Goal: Task Accomplishment & Management: Use online tool/utility

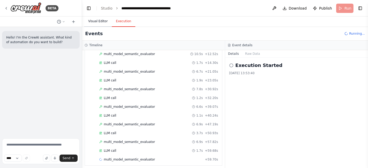
click at [91, 20] on button "Visual Editor" at bounding box center [98, 21] width 28 height 11
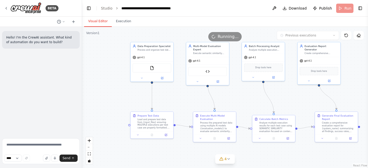
drag, startPoint x: 275, startPoint y: 125, endPoint x: 250, endPoint y: 100, distance: 35.7
click at [250, 100] on div ".deletable-edge-delete-btn { width: 20px; height: 20px; border: 0px solid #ffff…" at bounding box center [225, 97] width 286 height 141
click at [23, 8] on img at bounding box center [25, 8] width 31 height 12
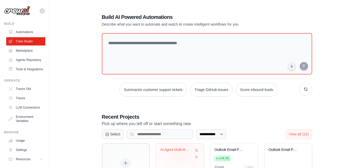
click at [182, 152] on div "AI Agent Multi-Model Evaluation Sys..." at bounding box center [175, 151] width 31 height 7
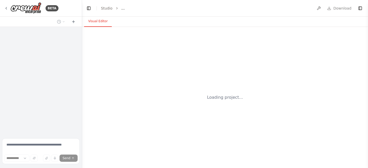
select select "****"
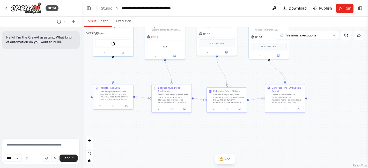
drag, startPoint x: 265, startPoint y: 120, endPoint x: 210, endPoint y: 72, distance: 73.2
click at [210, 72] on div ".deletable-edge-delete-btn { width: 20px; height: 20px; border: 0px solid #ffff…" at bounding box center [225, 97] width 286 height 141
click at [231, 89] on div "Calculate Batch Metrics Analyze multiple execution results for each test case u…" at bounding box center [228, 97] width 40 height 18
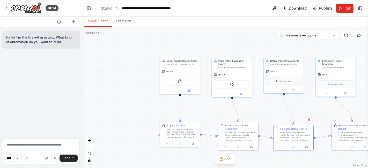
drag, startPoint x: 192, startPoint y: 71, endPoint x: 257, endPoint y: 108, distance: 74.8
click at [257, 108] on div ".deletable-edge-delete-btn { width: 20px; height: 20px; border: 0px solid #ffff…" at bounding box center [225, 97] width 286 height 141
click at [228, 160] on icon at bounding box center [229, 159] width 4 height 4
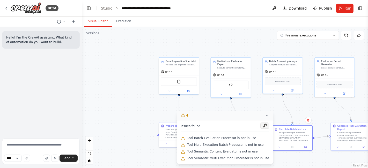
click at [260, 128] on button at bounding box center [264, 126] width 9 height 6
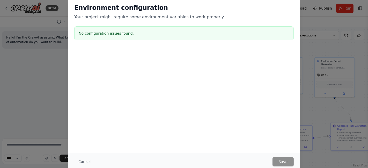
click at [81, 163] on button "Cancel" at bounding box center [84, 161] width 20 height 9
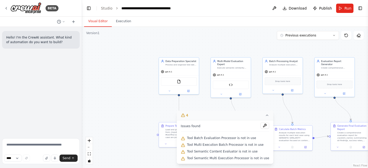
click at [275, 103] on div ".deletable-edge-delete-btn { width: 20px; height: 20px; border: 0px solid #ffff…" at bounding box center [225, 97] width 286 height 141
click at [265, 114] on icon at bounding box center [267, 115] width 4 height 4
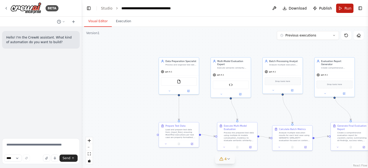
click at [342, 9] on button "Run" at bounding box center [344, 8] width 17 height 9
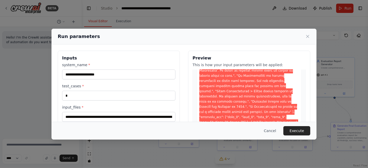
scroll to position [94, 0]
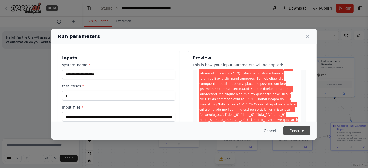
click at [295, 129] on button "Execute" at bounding box center [296, 130] width 27 height 9
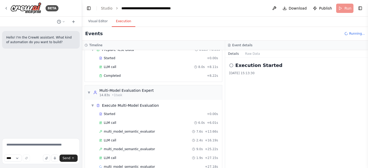
scroll to position [32, 0]
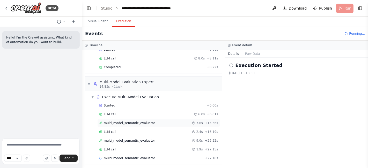
click at [172, 124] on div "multi_model_semantic_evaluator 7.6s + 13.66s" at bounding box center [158, 123] width 119 height 4
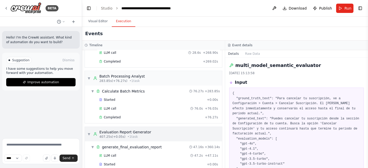
scroll to position [472, 0]
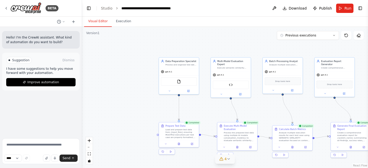
click at [102, 22] on button "Visual Editor" at bounding box center [98, 21] width 28 height 11
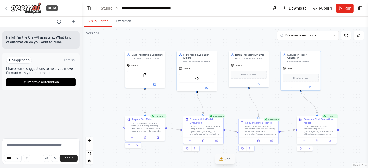
drag, startPoint x: 318, startPoint y: 111, endPoint x: 282, endPoint y: 104, distance: 36.1
click at [282, 104] on div ".deletable-edge-delete-btn { width: 20px; height: 20px; border: 0px solid #ffff…" at bounding box center [225, 97] width 286 height 141
click at [317, 141] on button at bounding box center [315, 140] width 14 height 4
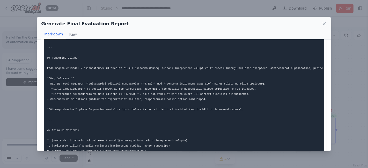
scroll to position [0, 0]
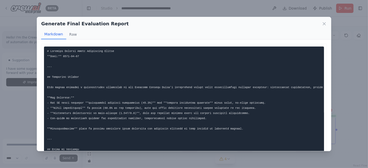
click at [351, 68] on div "Generate Final Evaluation Report Markdown Raw Cancelación: 86.2% Reembolso: 90%…" at bounding box center [184, 84] width 368 height 168
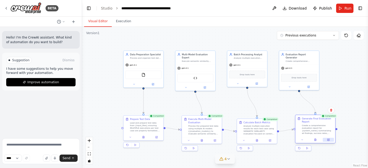
click at [327, 140] on icon at bounding box center [328, 140] width 3 height 3
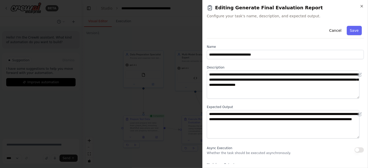
scroll to position [65, 0]
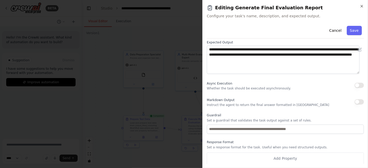
click at [354, 102] on button "button" at bounding box center [358, 101] width 9 height 5
click at [349, 33] on button "Save" at bounding box center [354, 30] width 15 height 9
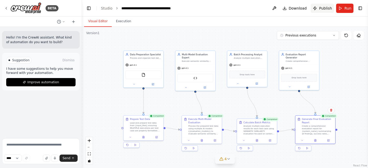
click at [322, 9] on span "Publish" at bounding box center [325, 8] width 13 height 5
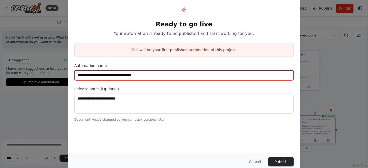
click at [212, 72] on input "**********" at bounding box center [183, 75] width 219 height 10
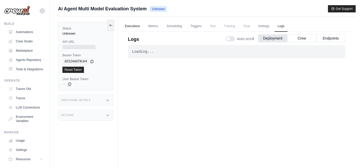
click at [130, 27] on link "Executions" at bounding box center [132, 26] width 21 height 11
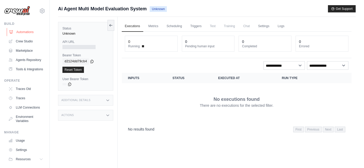
click at [20, 34] on link "Automations" at bounding box center [26, 32] width 39 height 8
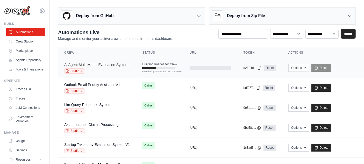
click at [110, 63] on link "Ai Agent Multi Model Evaluation System" at bounding box center [96, 65] width 64 height 4
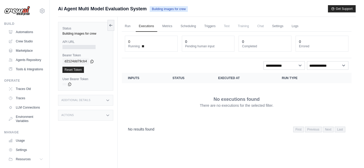
click at [121, 10] on span "Ai Agent Multi Model Evaluation System" at bounding box center [102, 8] width 88 height 7
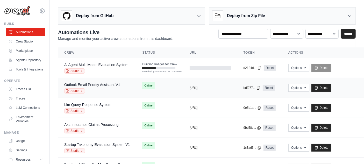
click at [132, 84] on td "Outlook Email Priority Assistant V1 Studio" at bounding box center [97, 88] width 78 height 20
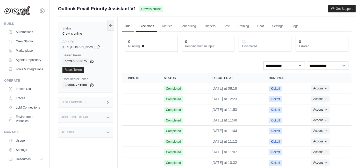
click at [132, 27] on link "Run" at bounding box center [128, 26] width 12 height 11
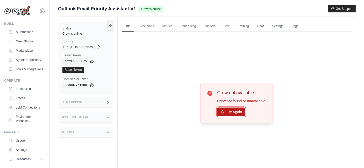
click at [234, 111] on button "Try Again" at bounding box center [231, 112] width 28 height 9
click at [150, 28] on link "Executions" at bounding box center [146, 26] width 21 height 11
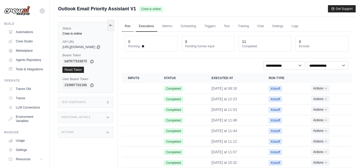
click at [131, 25] on link "Run" at bounding box center [128, 26] width 12 height 11
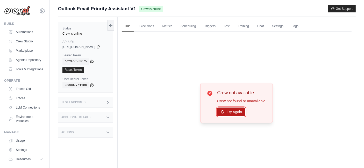
click at [224, 112] on icon at bounding box center [222, 112] width 4 height 4
click at [105, 100] on div "Test Endpoints" at bounding box center [85, 102] width 55 height 11
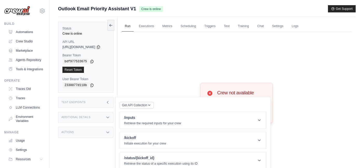
click at [105, 100] on div "Test Endpoints" at bounding box center [85, 102] width 55 height 11
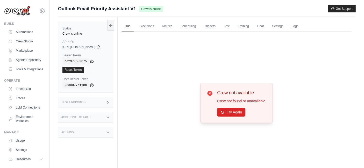
click at [133, 27] on link "Run" at bounding box center [128, 26] width 12 height 11
click at [150, 8] on span "Crew is online" at bounding box center [151, 9] width 24 height 6
click at [130, 24] on link "Run" at bounding box center [128, 26] width 12 height 11
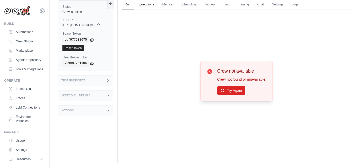
click at [154, 7] on link "Executions" at bounding box center [146, 4] width 21 height 11
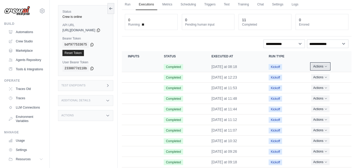
click at [320, 67] on button "Actions" at bounding box center [320, 66] width 18 height 6
click at [329, 67] on button "Actions" at bounding box center [320, 66] width 18 height 6
click at [326, 75] on link "View Details" at bounding box center [328, 76] width 33 height 8
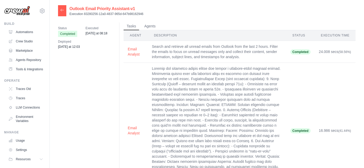
click at [60, 8] on div at bounding box center [62, 10] width 8 height 11
click at [64, 12] on icon at bounding box center [62, 10] width 4 height 4
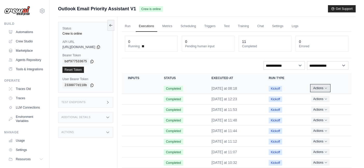
click at [327, 88] on icon "Actions for execution" at bounding box center [325, 88] width 3 height 3
click at [324, 105] on button "Delete" at bounding box center [328, 106] width 33 height 8
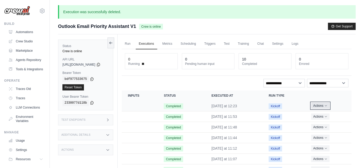
click at [327, 105] on icon "Actions for execution" at bounding box center [325, 105] width 3 height 3
click at [321, 114] on link "View Details" at bounding box center [328, 115] width 33 height 8
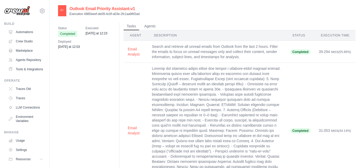
click at [59, 9] on div at bounding box center [62, 10] width 8 height 11
click at [62, 10] on icon at bounding box center [62, 10] width 4 height 4
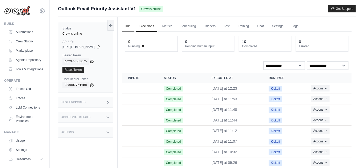
click at [132, 27] on link "Run" at bounding box center [128, 26] width 12 height 11
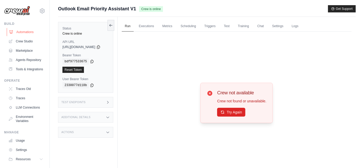
click at [28, 32] on link "Automations" at bounding box center [26, 32] width 39 height 8
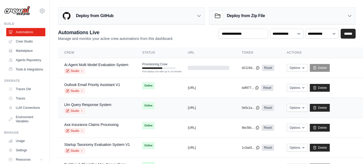
scroll to position [44, 0]
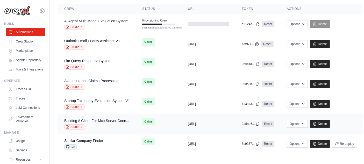
click at [346, 121] on div "Options Chat with this Crew Export React JSX Component Export React TSX Compone…" at bounding box center [321, 124] width 70 height 8
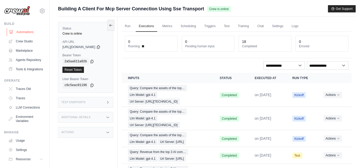
click at [26, 31] on link "Automations" at bounding box center [26, 32] width 39 height 8
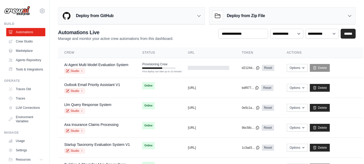
click at [190, 42] on div "**********" at bounding box center [206, 113] width 297 height 168
drag, startPoint x: 178, startPoint y: 40, endPoint x: 41, endPoint y: 35, distance: 137.0
click at [41, 35] on div "carmen.abeniaabenia@nttdata.com Settings Build Automations" at bounding box center [182, 104] width 364 height 209
click at [57, 28] on div "Deploy from GitHub Deploy your project directly from GitHub. Select a repositor…" at bounding box center [207, 101] width 314 height 192
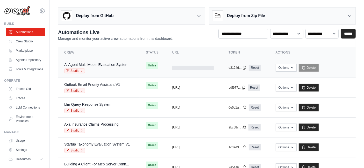
click at [131, 68] on div "Ai Agent Multi Model Evaluation System Studio" at bounding box center [98, 67] width 69 height 11
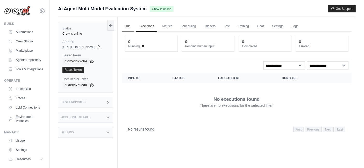
click at [133, 24] on link "Run" at bounding box center [128, 26] width 12 height 11
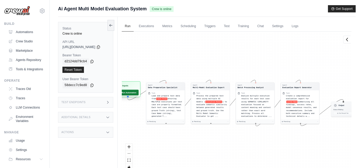
click at [135, 92] on button "Run Automation" at bounding box center [126, 93] width 23 height 6
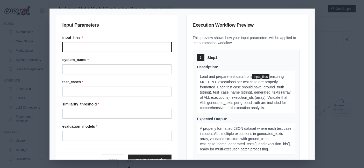
click at [133, 42] on input "Input files" at bounding box center [116, 47] width 109 height 10
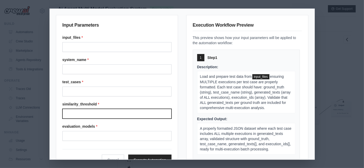
click at [115, 110] on input "Similarity threshold" at bounding box center [116, 114] width 109 height 10
type input "****"
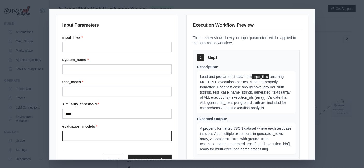
click at [100, 131] on input "Evaluation models" at bounding box center [116, 136] width 109 height 10
click at [348, 33] on div "Input Parameters input_files * system_name * test_cases * similarity_threshold …" at bounding box center [182, 84] width 364 height 168
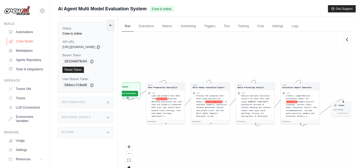
click at [25, 42] on link "Crew Studio" at bounding box center [26, 41] width 39 height 8
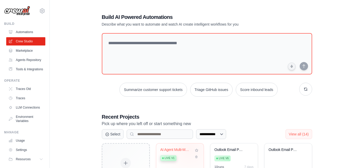
click at [190, 149] on div "AI Agent Multi-Model Evaluation Sys..." at bounding box center [175, 150] width 31 height 5
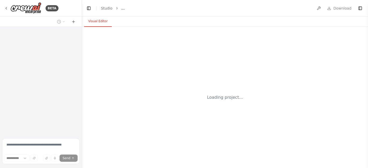
select select "****"
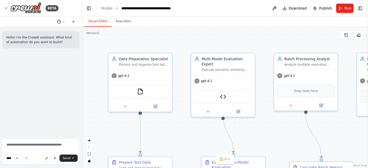
click at [58, 23] on circle at bounding box center [58, 21] width 3 height 3
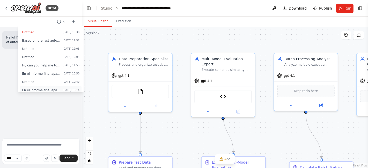
click at [37, 89] on span "En el informe final aparece mucha informacion sobre la similitud lexica y quier…" at bounding box center [41, 90] width 38 height 4
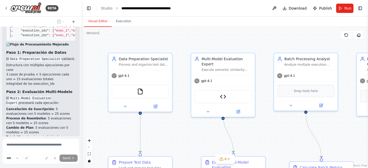
scroll to position [3109, 0]
drag, startPoint x: 10, startPoint y: 39, endPoint x: 23, endPoint y: 66, distance: 30.2
copy code "{ "system_name" : "Customer Support Agent" , "test_cases" : "3" , "input_files"…"
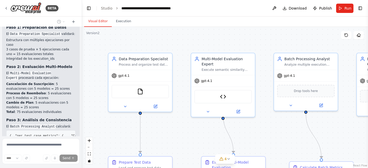
scroll to position [3134, 0]
click at [32, 9] on img at bounding box center [25, 8] width 31 height 12
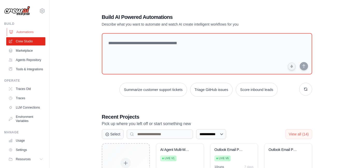
click at [19, 35] on link "Automations" at bounding box center [26, 32] width 39 height 8
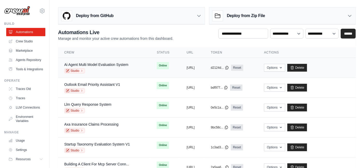
click at [109, 70] on div "Studio" at bounding box center [96, 70] width 64 height 5
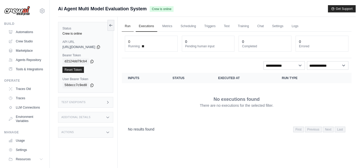
click at [134, 26] on link "Run" at bounding box center [128, 26] width 12 height 11
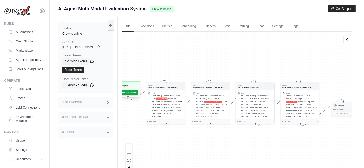
click at [140, 95] on div "Inputs Run Automation" at bounding box center [127, 90] width 27 height 16
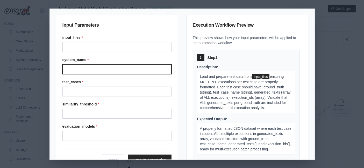
click at [141, 69] on input "System name" at bounding box center [116, 69] width 109 height 10
paste input "**********"
type input "**********"
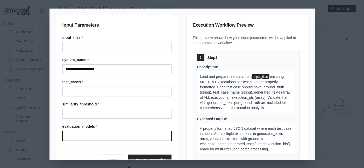
click at [120, 134] on input "Evaluation models" at bounding box center [116, 136] width 109 height 10
paste input "**********"
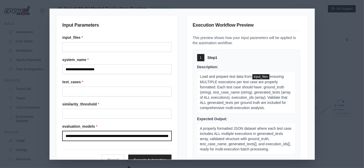
scroll to position [0, 23]
type input "**********"
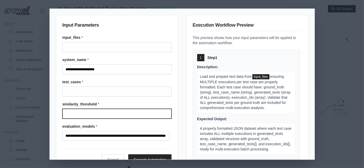
scroll to position [0, 0]
click at [132, 114] on input "Similarity threshold" at bounding box center [116, 114] width 109 height 10
type input "****"
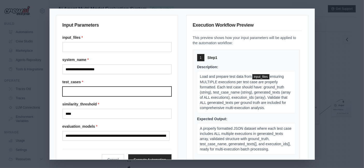
click at [142, 90] on input "Test cases" at bounding box center [116, 92] width 109 height 10
type input "*"
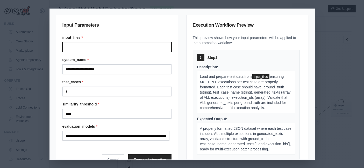
click at [123, 47] on input "Input files" at bounding box center [116, 47] width 109 height 10
paste input "**********"
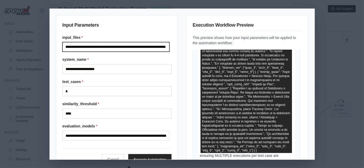
scroll to position [183, 0]
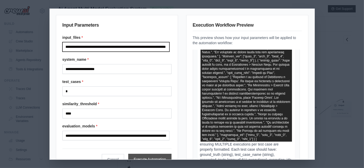
type input "**********"
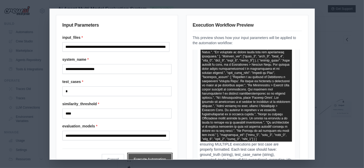
scroll to position [0, 0]
click at [146, 156] on button "Execute Automation" at bounding box center [149, 159] width 43 height 11
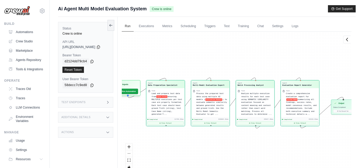
scroll to position [275, 0]
click at [331, 129] on div "Agent Data Preparation Specialist Task Load and prepare test data from input Fi…" at bounding box center [237, 103] width 230 height 143
drag, startPoint x: 330, startPoint y: 128, endPoint x: 285, endPoint y: 131, distance: 45.1
drag, startPoint x: 285, startPoint y: 131, endPoint x: 330, endPoint y: 94, distance: 58.3
click at [330, 94] on div "Agent Data Preparation Specialist Task Load and prepare test data from input Fi…" at bounding box center [237, 103] width 230 height 143
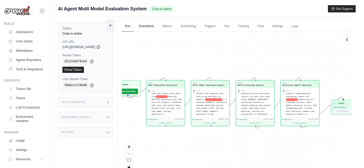
click at [157, 28] on link "Executions" at bounding box center [146, 26] width 21 height 11
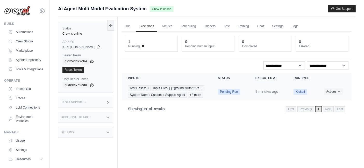
scroll to position [22, 0]
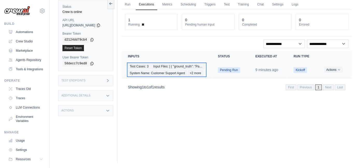
click at [204, 69] on div "Test Cases: 3 Input Files: [ { "ground_truth": "Pa… System Name: Customer Suppo…" at bounding box center [166, 70] width 77 height 12
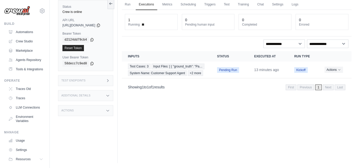
scroll to position [0, 0]
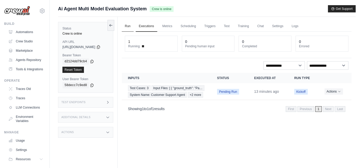
click at [132, 27] on link "Run" at bounding box center [128, 26] width 12 height 11
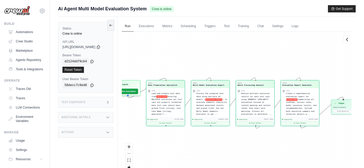
click at [266, 54] on div "Agent Data Preparation Specialist Task Load and prepare test data from input Fi…" at bounding box center [237, 103] width 230 height 143
click at [219, 121] on button "View Output" at bounding box center [210, 122] width 36 height 3
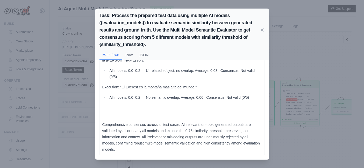
scroll to position [1127, 0]
click at [302, 54] on div "Task: Process the prepared test data using multiple AI models ({evaluation_mode…" at bounding box center [182, 84] width 364 height 168
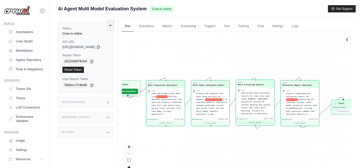
click at [253, 123] on button "View Output" at bounding box center [255, 122] width 36 height 3
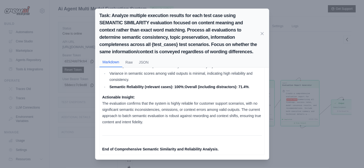
scroll to position [1210, 0]
click at [306, 30] on div "Task: Analyze multiple execution results for each test case using SEMANTIC SIMI…" at bounding box center [182, 84] width 364 height 168
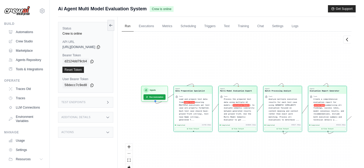
drag, startPoint x: 273, startPoint y: 60, endPoint x: 302, endPoint y: 66, distance: 29.1
click at [302, 66] on div "Agent Data Preparation Specialist Task Load and prepare test data from input Fi…" at bounding box center [237, 103] width 230 height 143
drag, startPoint x: 300, startPoint y: 65, endPoint x: 249, endPoint y: 56, distance: 52.3
click at [249, 56] on div "Agent Data Preparation Specialist Task Load and prepare test data from input Fi…" at bounding box center [237, 103] width 230 height 143
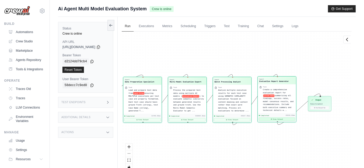
click at [281, 120] on button "View Output" at bounding box center [276, 119] width 36 height 3
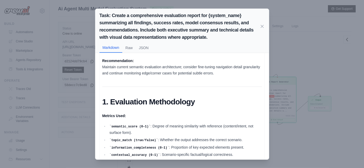
scroll to position [166, 0]
click at [329, 54] on div "Task: Create a comprehensive evaluation report for {system_name} summarizing al…" at bounding box center [182, 84] width 364 height 168
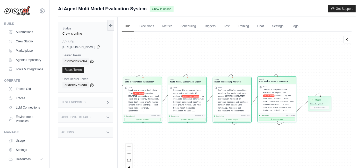
click at [290, 119] on button "View Output" at bounding box center [276, 119] width 36 height 3
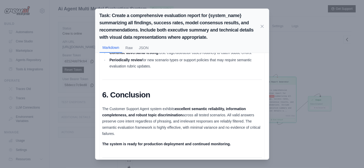
scroll to position [1348, 0]
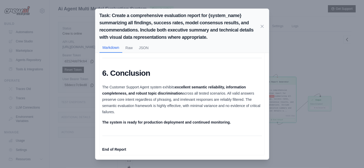
click at [309, 79] on div "Task: Create a comprehensive evaluation report for {system_name} summarizing al…" at bounding box center [182, 84] width 364 height 168
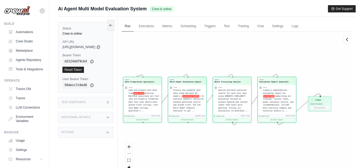
drag, startPoint x: 252, startPoint y: 63, endPoint x: 270, endPoint y: 64, distance: 18.6
click at [275, 68] on div "Agent Data Preparation Specialist Task Load and prepare test data from input Fi…" at bounding box center [237, 103] width 230 height 143
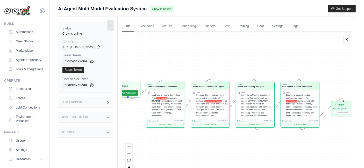
click at [113, 26] on icon at bounding box center [111, 25] width 4 height 4
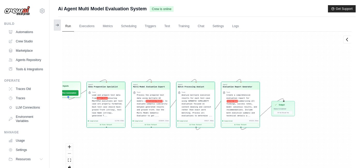
click at [55, 28] on button at bounding box center [57, 25] width 7 height 11
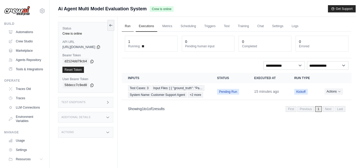
click at [132, 27] on link "Run" at bounding box center [128, 26] width 12 height 11
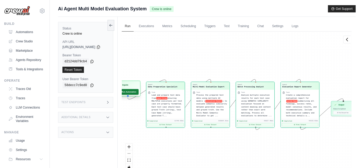
click at [136, 92] on button "Run Automation" at bounding box center [126, 92] width 23 height 6
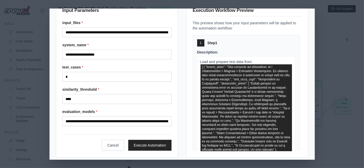
scroll to position [19, 0]
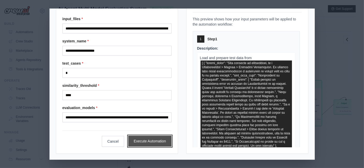
click at [142, 139] on button "Execute Automation" at bounding box center [149, 141] width 43 height 11
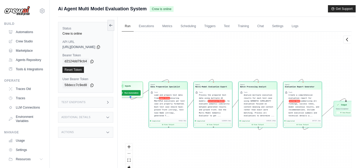
scroll to position [12085, 0]
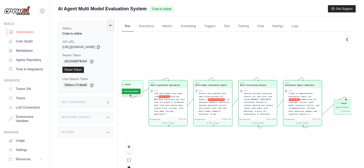
click at [14, 32] on link "Automations" at bounding box center [26, 32] width 39 height 8
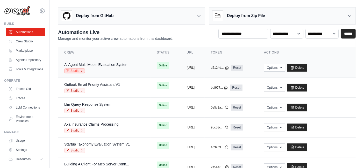
click at [74, 70] on link "Studio" at bounding box center [74, 70] width 21 height 5
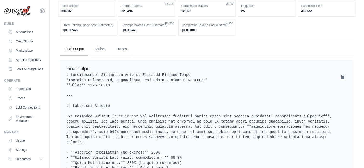
scroll to position [421, 0]
click at [104, 47] on button "Artifact" at bounding box center [100, 49] width 20 height 14
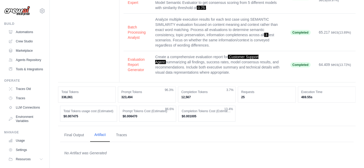
scroll to position [334, 0]
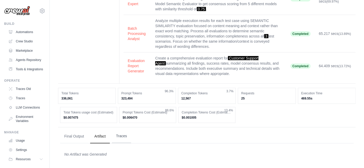
click at [118, 133] on button "Traces" at bounding box center [121, 136] width 19 height 14
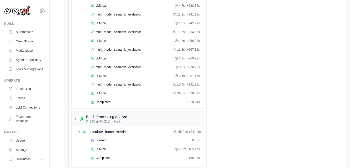
scroll to position [965, 0]
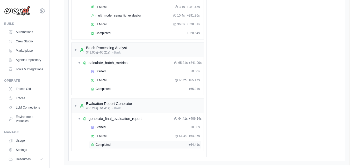
click at [111, 143] on div "Completed" at bounding box center [138, 145] width 95 height 4
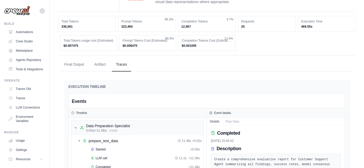
scroll to position [395, 0]
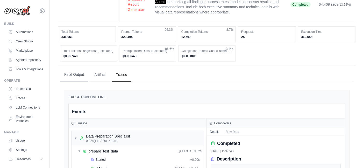
click at [69, 75] on button "Final Output" at bounding box center [74, 75] width 28 height 14
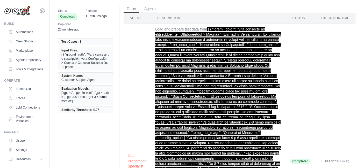
scroll to position [0, 0]
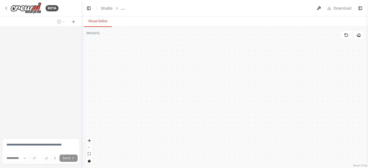
select select "****"
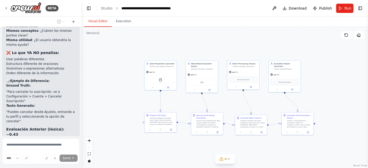
drag, startPoint x: 324, startPoint y: 107, endPoint x: 260, endPoint y: 103, distance: 63.8
click at [260, 103] on div ".deletable-edge-delete-btn { width: 20px; height: 20px; border: 0px solid #ffff…" at bounding box center [225, 97] width 286 height 141
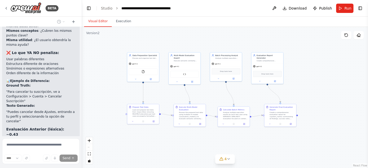
drag, startPoint x: 326, startPoint y: 83, endPoint x: 315, endPoint y: 77, distance: 13.0
click at [314, 77] on div ".deletable-edge-delete-btn { width: 20px; height: 20px; border: 0px solid #ffff…" at bounding box center [225, 97] width 286 height 141
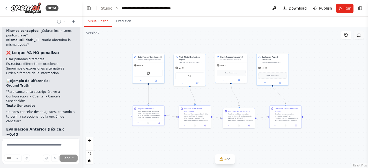
click at [359, 35] on icon at bounding box center [359, 35] width 4 height 4
click at [359, 36] on icon at bounding box center [359, 35] width 4 height 4
click at [360, 6] on button "Toggle Right Sidebar" at bounding box center [360, 8] width 7 height 7
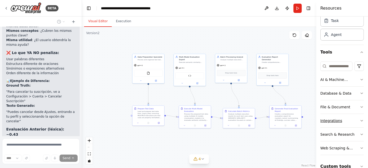
scroll to position [44, 0]
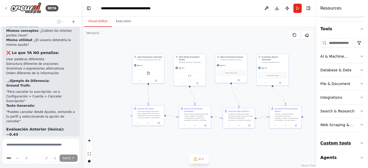
click at [360, 141] on icon "button" at bounding box center [362, 143] width 4 height 4
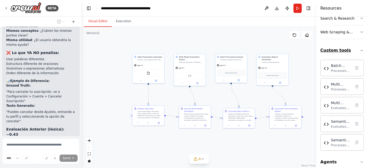
scroll to position [140, 0]
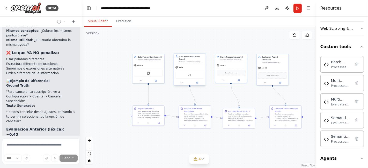
click at [192, 74] on div "Multi Model Semantic Evaluator" at bounding box center [189, 75] width 29 height 7
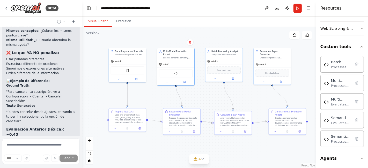
click at [247, 86] on div ".deletable-edge-delete-btn { width: 20px; height: 20px; border: 0px solid #ffff…" at bounding box center [199, 97] width 234 height 141
click at [332, 82] on div "Multi Execution Batch Processor Processes multiple execution results per test c…" at bounding box center [341, 83] width 20 height 10
click at [175, 71] on img at bounding box center [176, 73] width 4 height 4
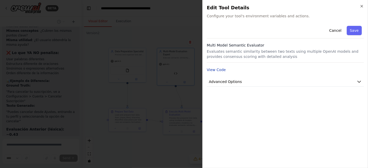
click at [219, 70] on button "View Code" at bounding box center [216, 69] width 19 height 5
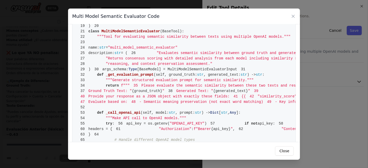
scroll to position [57, 0]
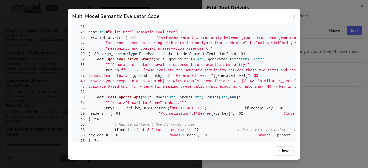
drag, startPoint x: 104, startPoint y: 43, endPoint x: 283, endPoint y: 48, distance: 178.8
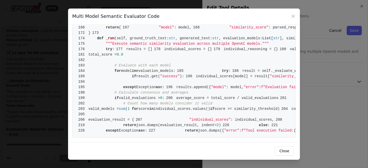
scroll to position [661, 0]
click at [291, 17] on icon at bounding box center [293, 16] width 5 height 5
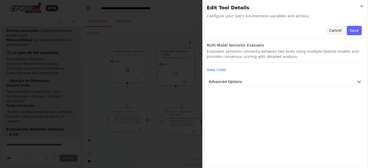
click at [341, 34] on button "Cancel" at bounding box center [335, 30] width 18 height 9
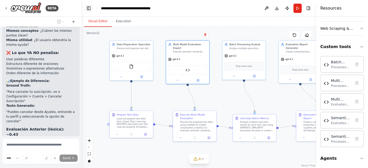
click at [87, 8] on button "Toggle Left Sidebar" at bounding box center [88, 8] width 7 height 7
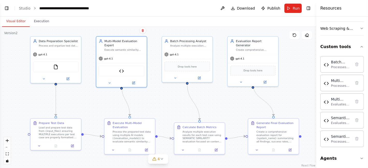
drag, startPoint x: 268, startPoint y: 80, endPoint x: 294, endPoint y: 83, distance: 26.0
click at [294, 83] on div ".deletable-edge-delete-btn { width: 20px; height: 20px; border: 0px solid #ffff…" at bounding box center [158, 97] width 316 height 141
click at [306, 9] on button "Toggle Right Sidebar" at bounding box center [308, 8] width 7 height 7
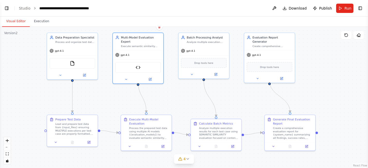
drag, startPoint x: 334, startPoint y: 76, endPoint x: 351, endPoint y: 73, distance: 17.5
click at [351, 73] on div ".deletable-edge-delete-btn { width: 20px; height: 20px; border: 0px solid #ffff…" at bounding box center [184, 97] width 368 height 141
click at [43, 26] on button "Execution" at bounding box center [42, 21] width 24 height 11
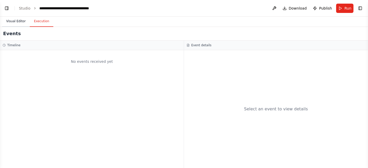
click at [13, 20] on button "Visual Editor" at bounding box center [16, 21] width 28 height 11
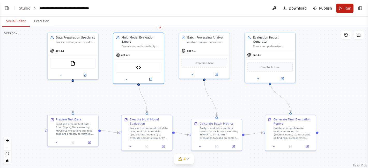
click at [339, 9] on button "Run" at bounding box center [344, 8] width 17 height 9
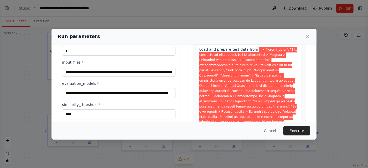
scroll to position [57, 0]
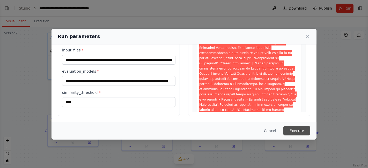
click at [298, 130] on button "Execute" at bounding box center [296, 130] width 27 height 9
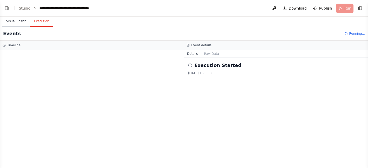
click at [12, 21] on button "Visual Editor" at bounding box center [16, 21] width 28 height 11
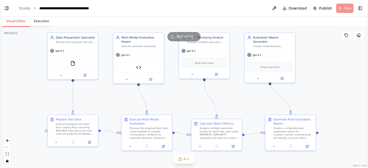
click at [31, 20] on button "Execution" at bounding box center [42, 21] width 24 height 11
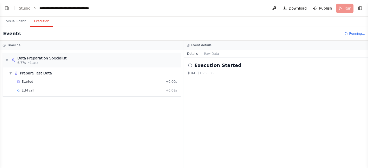
click at [53, 113] on div "▼ Data Preparation Specialist 6.77s • 1 task ▼ Prepare Test Data Started + 0.00…" at bounding box center [92, 109] width 184 height 118
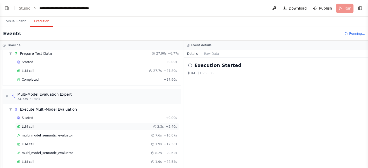
scroll to position [29, 0]
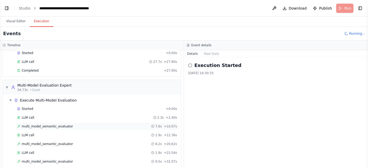
click at [36, 128] on div "multi_model_semantic_evaluator 7.6s + 10.07s" at bounding box center [97, 127] width 164 height 8
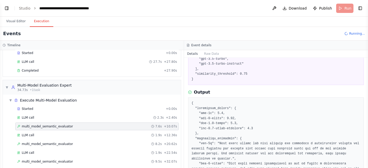
scroll to position [115, 0]
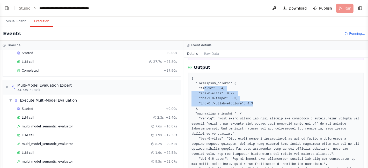
drag, startPoint x: 253, startPoint y: 103, endPoint x: 204, endPoint y: 87, distance: 51.4
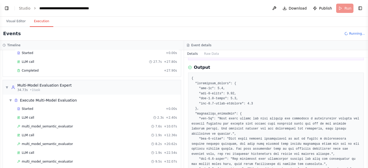
scroll to position [144, 0]
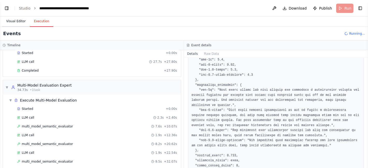
drag, startPoint x: 14, startPoint y: 23, endPoint x: 157, endPoint y: 63, distance: 147.7
click at [14, 23] on button "Visual Editor" at bounding box center [16, 21] width 28 height 11
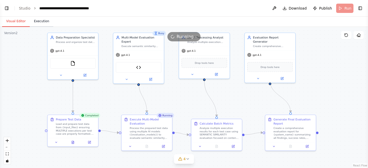
click at [43, 23] on button "Execution" at bounding box center [42, 21] width 24 height 11
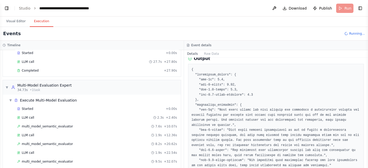
scroll to position [115, 0]
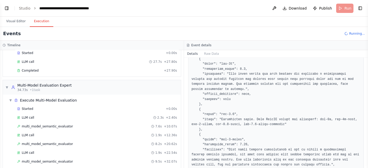
scroll to position [316, 0]
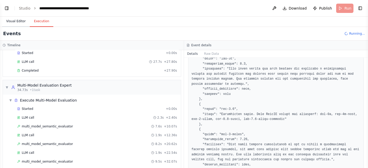
click at [15, 24] on button "Visual Editor" at bounding box center [16, 21] width 28 height 11
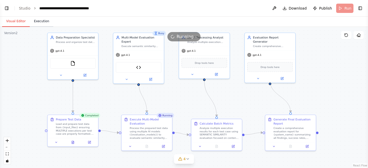
click at [37, 20] on button "Execution" at bounding box center [42, 21] width 24 height 11
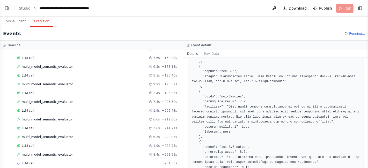
scroll to position [345, 0]
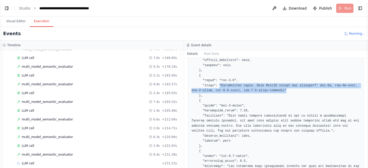
drag, startPoint x: 283, startPoint y: 90, endPoint x: 217, endPoint y: 86, distance: 66.1
click at [217, 86] on pre at bounding box center [275, 43] width 169 height 394
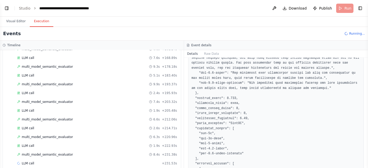
scroll to position [402, 0]
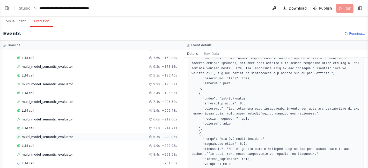
click at [48, 135] on span "multi_model_semantic_evaluator" at bounding box center [47, 137] width 51 height 4
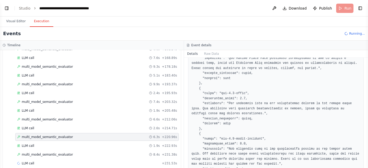
click at [39, 135] on span "multi_model_semantic_evaluator" at bounding box center [47, 137] width 51 height 4
click at [47, 153] on span "multi_model_semantic_evaluator" at bounding box center [47, 155] width 51 height 4
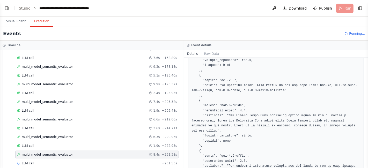
scroll to position [330, 0]
click at [241, 80] on pre at bounding box center [275, 131] width 169 height 570
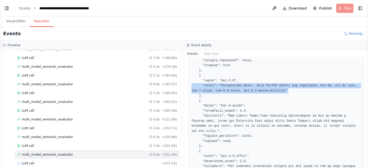
click at [241, 80] on pre at bounding box center [275, 131] width 169 height 570
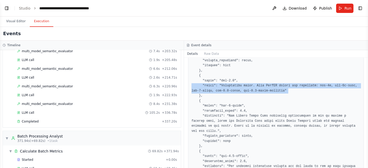
scroll to position [472, 0]
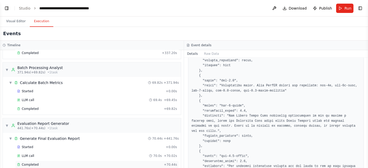
click at [32, 163] on span "Completed" at bounding box center [30, 165] width 17 height 4
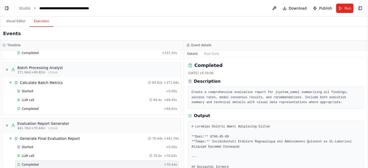
click at [13, 23] on button "Visual Editor" at bounding box center [16, 21] width 28 height 11
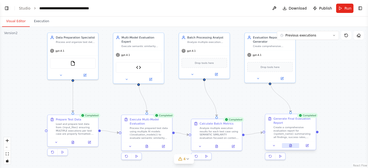
click at [294, 147] on button at bounding box center [290, 145] width 17 height 5
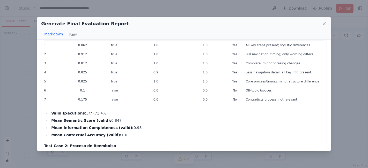
scroll to position [287, 0]
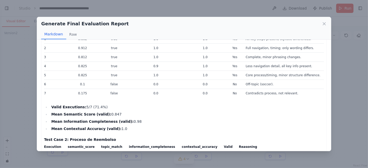
drag, startPoint x: 101, startPoint y: 106, endPoint x: 52, endPoint y: 105, distance: 49.4
click at [52, 105] on li "Valid Executions: 5/7 (71.4%)" at bounding box center [187, 107] width 274 height 6
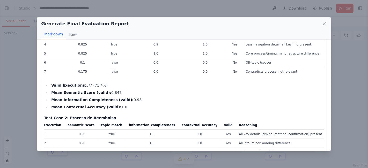
scroll to position [316, 0]
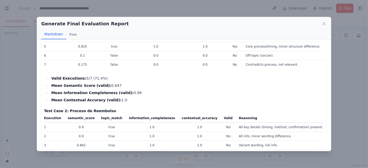
click at [77, 79] on strong "Valid Executions:" at bounding box center [68, 78] width 35 height 4
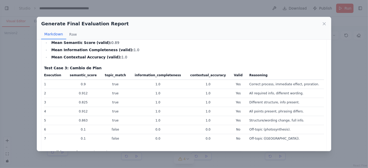
scroll to position [489, 0]
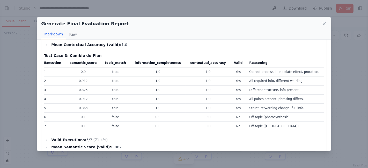
drag, startPoint x: 71, startPoint y: 114, endPoint x: 312, endPoint y: 136, distance: 241.7
click at [310, 124] on td "Off-topic (Everest)." at bounding box center [285, 126] width 78 height 9
drag, startPoint x: 70, startPoint y: 61, endPoint x: 94, endPoint y: 60, distance: 24.1
click at [94, 60] on th "semantic_score" at bounding box center [83, 63] width 35 height 7
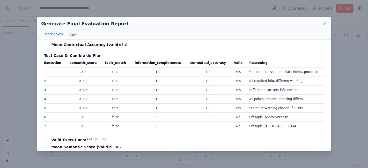
click at [348, 80] on div "Generate Final Evaluation Report Markdown Raw Customer Support Agent Evaluation…" at bounding box center [184, 84] width 368 height 168
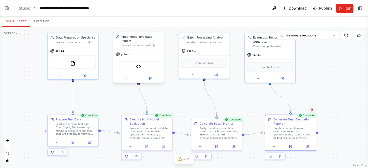
click at [143, 65] on div "Multi Model Semantic Evaluator" at bounding box center [139, 66] width 46 height 11
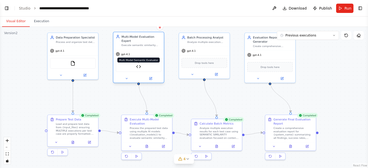
click at [137, 64] on img at bounding box center [138, 66] width 5 height 5
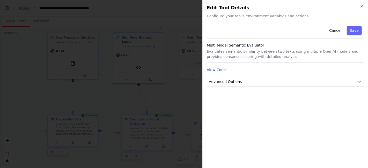
click at [217, 70] on button "View Code" at bounding box center [216, 69] width 19 height 5
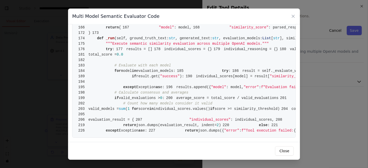
scroll to position [1137, 0]
click at [358, 93] on div "Multi Model Semantic Evaluator Code 1 from crewai.tools import BaseTool 2 from …" at bounding box center [184, 84] width 368 height 168
click at [289, 15] on div "Multi Model Semantic Evaluator Code" at bounding box center [184, 17] width 232 height 16
click at [294, 17] on icon at bounding box center [293, 16] width 5 height 5
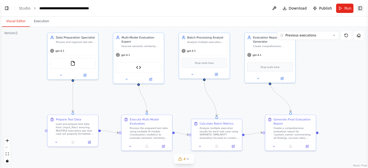
scroll to position [6157, 0]
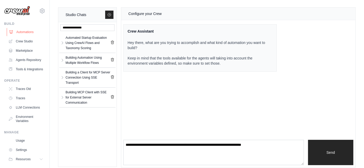
click at [18, 34] on link "Automations" at bounding box center [26, 32] width 39 height 8
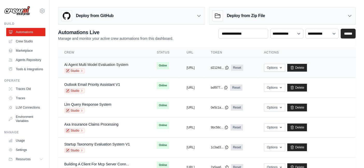
click at [105, 65] on link "Ai Agent Multi Model Evaluation System" at bounding box center [96, 65] width 64 height 4
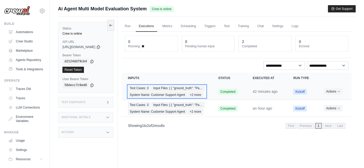
click at [163, 91] on span "Input Files: [ { "ground_truth": "Pa…" at bounding box center [177, 88] width 53 height 6
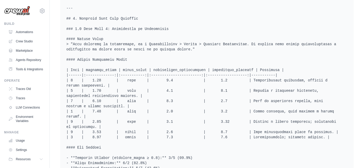
scroll to position [920, 0]
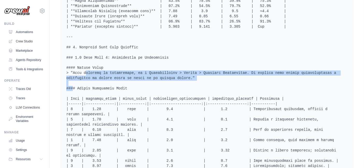
drag, startPoint x: 72, startPoint y: 62, endPoint x: 158, endPoint y: 67, distance: 86.6
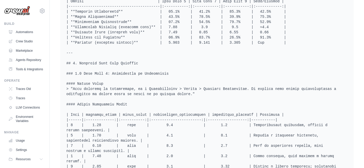
scroll to position [891, 0]
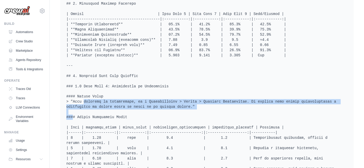
drag, startPoint x: 70, startPoint y: 91, endPoint x: 157, endPoint y: 95, distance: 87.3
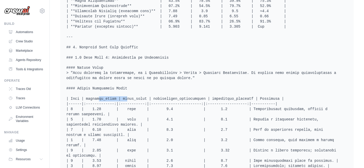
drag, startPoint x: 84, startPoint y: 89, endPoint x: 111, endPoint y: 87, distance: 26.7
drag, startPoint x: 115, startPoint y: 88, endPoint x: 142, endPoint y: 87, distance: 26.4
drag, startPoint x: 146, startPoint y: 87, endPoint x: 194, endPoint y: 86, distance: 48.7
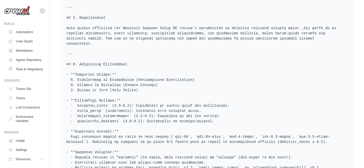
scroll to position [719, 0]
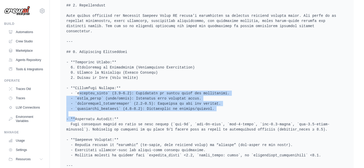
drag, startPoint x: 211, startPoint y: 98, endPoint x: 51, endPoint y: 81, distance: 161.3
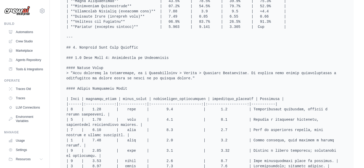
scroll to position [920, 0]
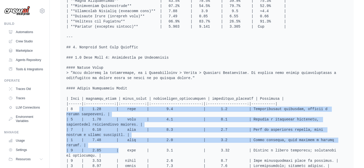
drag, startPoint x: 102, startPoint y: 134, endPoint x: 60, endPoint y: 100, distance: 53.9
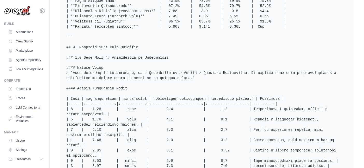
drag, startPoint x: 86, startPoint y: 143, endPoint x: 100, endPoint y: 144, distance: 13.2
drag, startPoint x: 103, startPoint y: 150, endPoint x: 88, endPoint y: 148, distance: 14.9
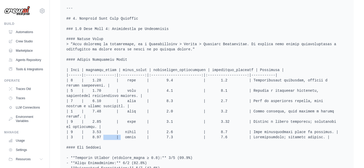
scroll to position [977, 0]
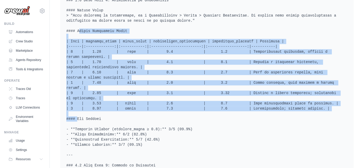
drag, startPoint x: 324, startPoint y: 96, endPoint x: 57, endPoint y: 18, distance: 278.6
click at [57, 18] on div "AI Agent Multi-Model Evaluation System Execution 339e29ad-b5b0-4f6f-80bc-fd7470…" at bounding box center [207, 42] width 314 height 2029
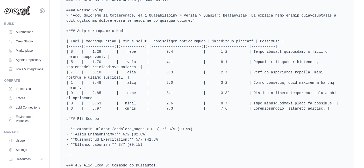
drag, startPoint x: 102, startPoint y: 94, endPoint x: 46, endPoint y: 92, distance: 55.4
click at [46, 92] on div "[PERSON_NAME][EMAIL_ADDRESS][DOMAIN_NAME] Settings Build Automations" at bounding box center [182, 42] width 364 height 2039
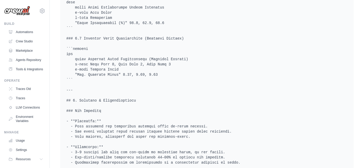
scroll to position [1610, 0]
